Goal: Task Accomplishment & Management: Manage account settings

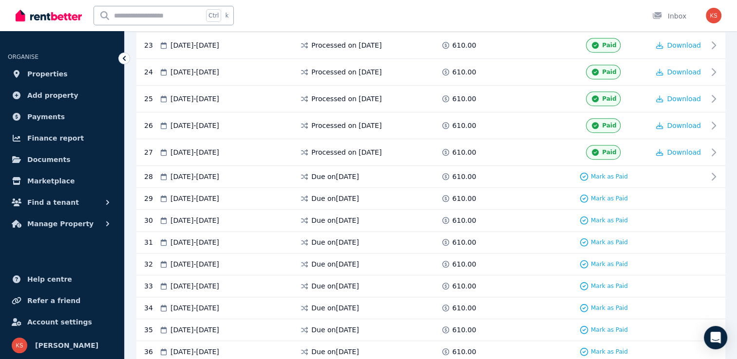
scroll to position [802, 0]
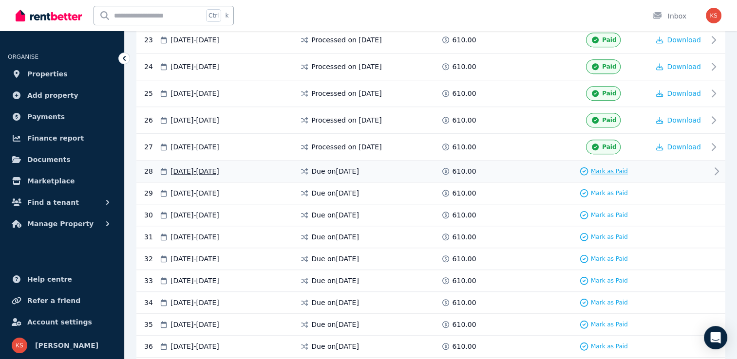
click at [609, 168] on span "Mark as Paid" at bounding box center [609, 172] width 37 height 8
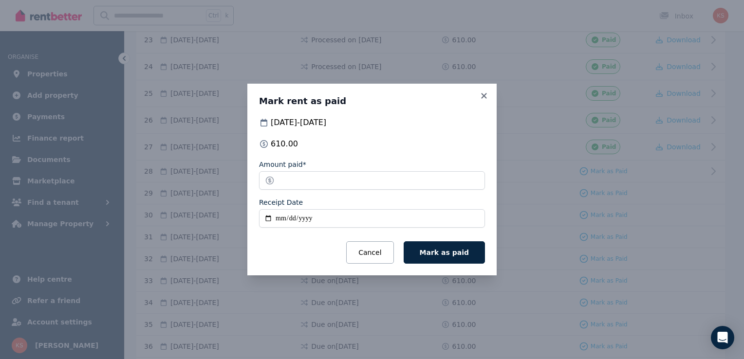
click at [267, 219] on input "Receipt Date" at bounding box center [372, 218] width 226 height 19
type input "**********"
click at [436, 256] on span "Mark as paid" at bounding box center [444, 253] width 49 height 8
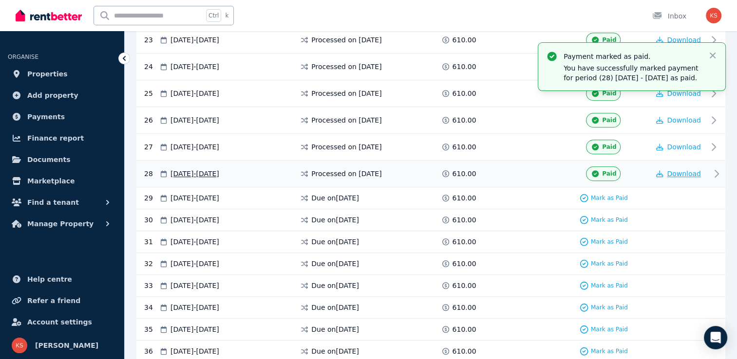
click at [693, 170] on span "Download" at bounding box center [684, 174] width 34 height 8
click at [606, 194] on span "Mark as Paid" at bounding box center [609, 198] width 37 height 8
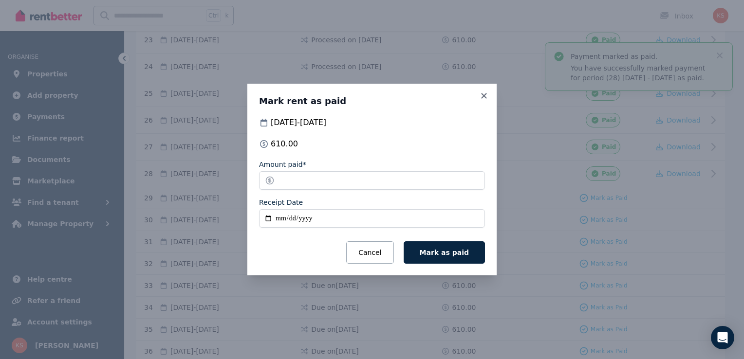
click at [272, 217] on input "Receipt Date" at bounding box center [372, 218] width 226 height 19
type input "**********"
click at [460, 256] on span "Mark as paid" at bounding box center [444, 253] width 49 height 8
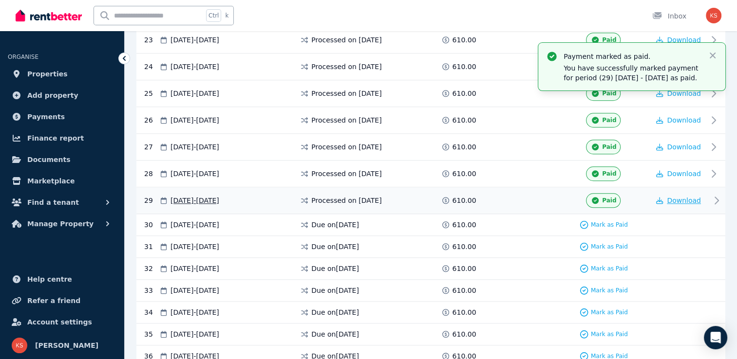
click at [680, 197] on span "Download" at bounding box center [684, 201] width 34 height 8
click at [711, 55] on icon "button" at bounding box center [712, 56] width 6 height 6
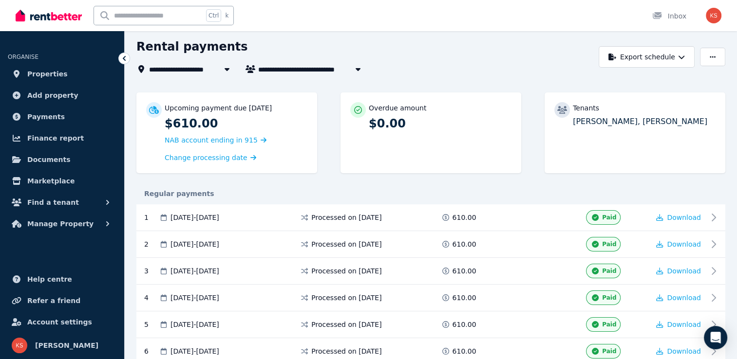
scroll to position [30, 0]
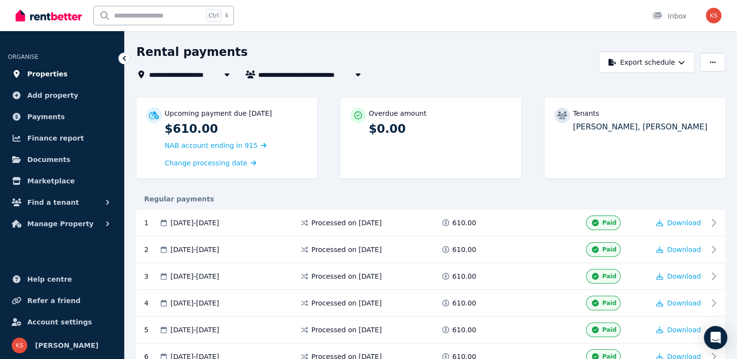
click at [41, 75] on span "Properties" at bounding box center [47, 74] width 40 height 12
